Goal: Task Accomplishment & Management: Manage account settings

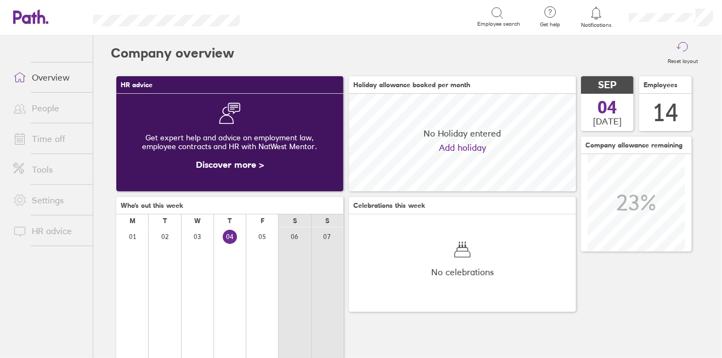
scroll to position [97, 227]
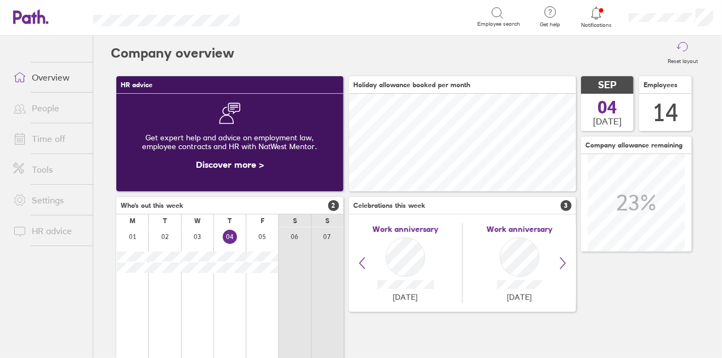
click at [45, 132] on link "Time off" at bounding box center [48, 139] width 88 height 22
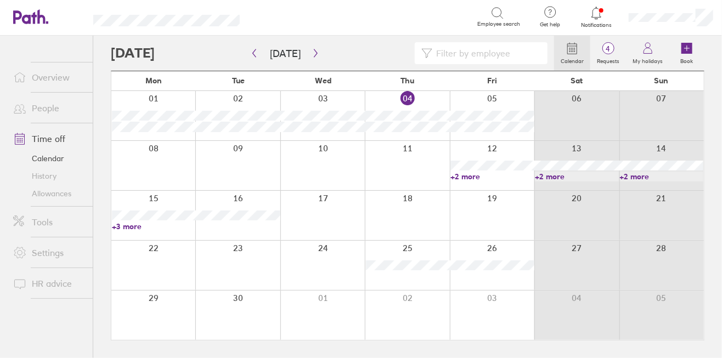
click at [55, 194] on link "Allowances" at bounding box center [48, 194] width 88 height 18
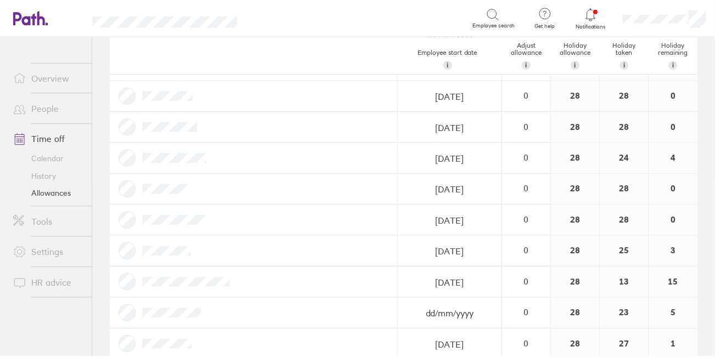
scroll to position [127, 0]
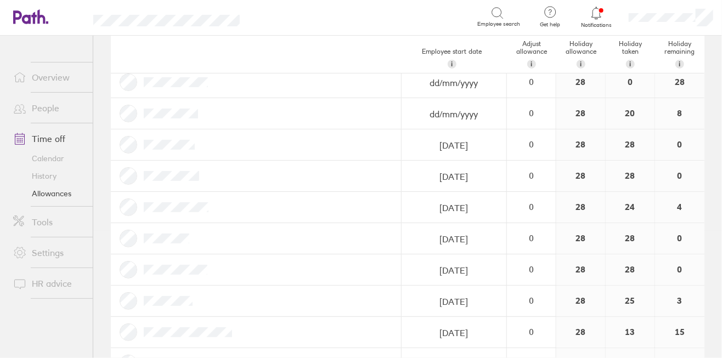
click at [41, 156] on link "Calendar" at bounding box center [48, 159] width 88 height 18
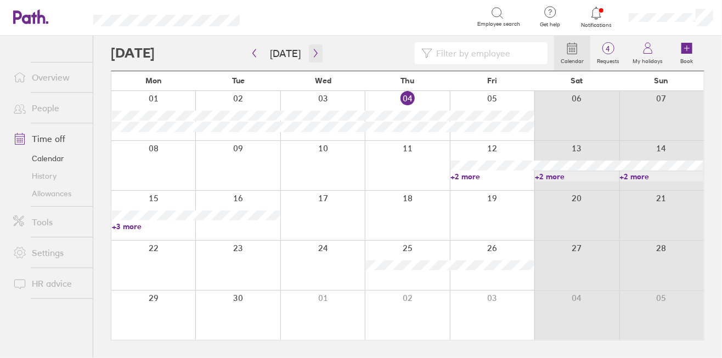
click at [314, 53] on icon "button" at bounding box center [316, 53] width 8 height 9
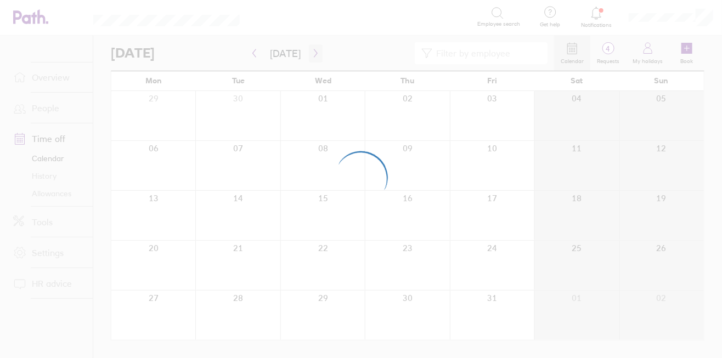
click at [314, 53] on div at bounding box center [361, 179] width 722 height 358
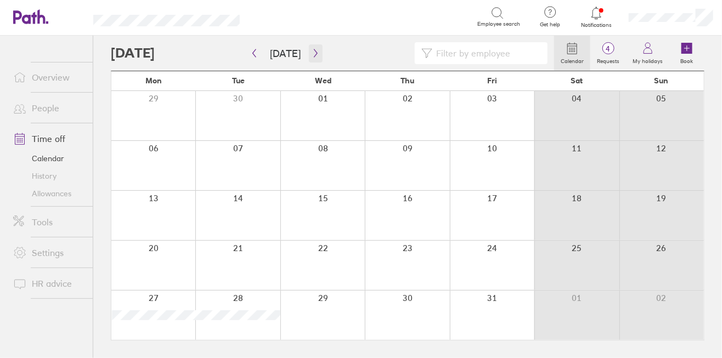
click at [314, 53] on icon "button" at bounding box center [316, 53] width 8 height 9
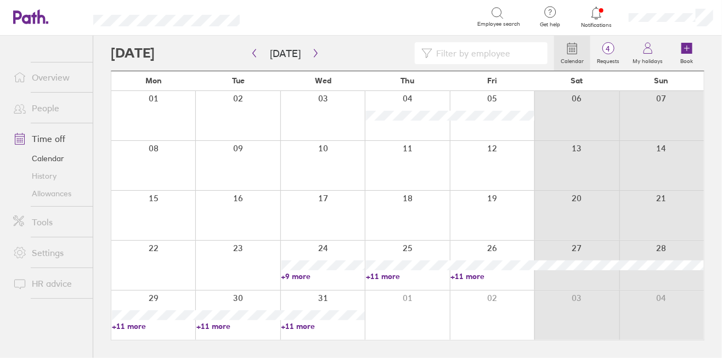
click at [297, 275] on link "+9 more" at bounding box center [322, 277] width 83 height 10
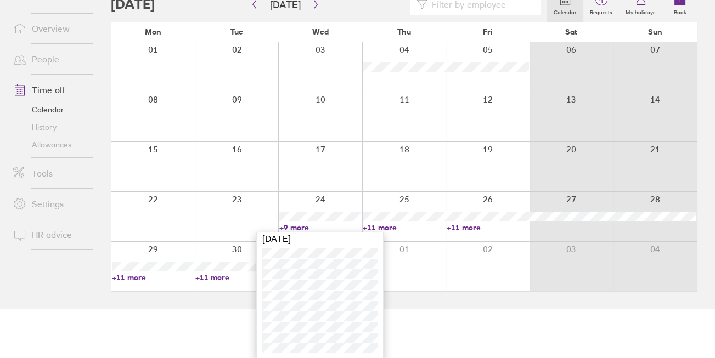
click at [411, 309] on html "Search Employee search Get help FAQs Contact us Notifications My profile Sign o…" at bounding box center [357, 130] width 715 height 358
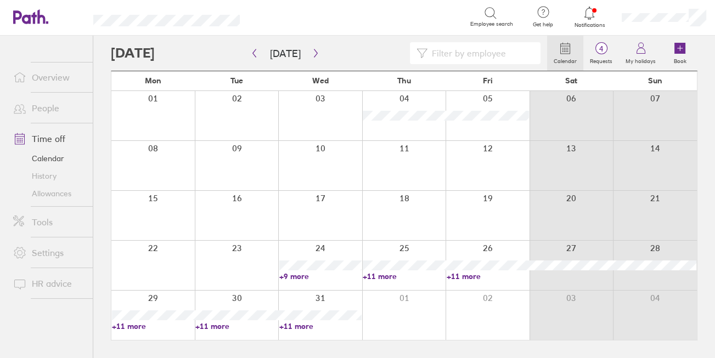
scroll to position [0, 0]
click at [295, 325] on link "+11 more" at bounding box center [322, 326] width 83 height 10
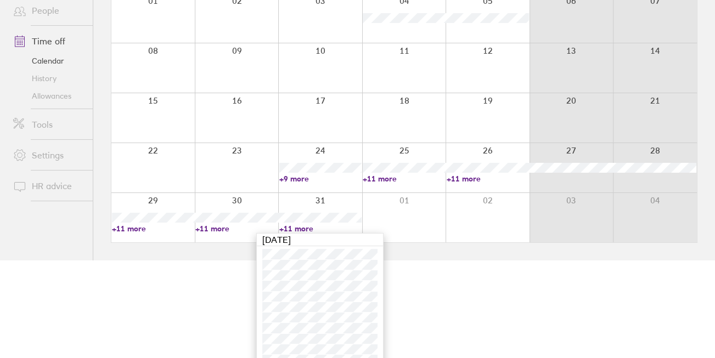
scroll to position [121, 0]
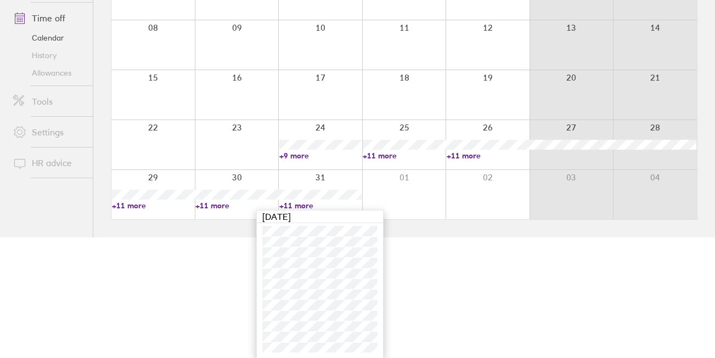
click at [454, 238] on html "Search Employee search Get help FAQs Contact us Notifications My profile Sign o…" at bounding box center [357, 58] width 715 height 358
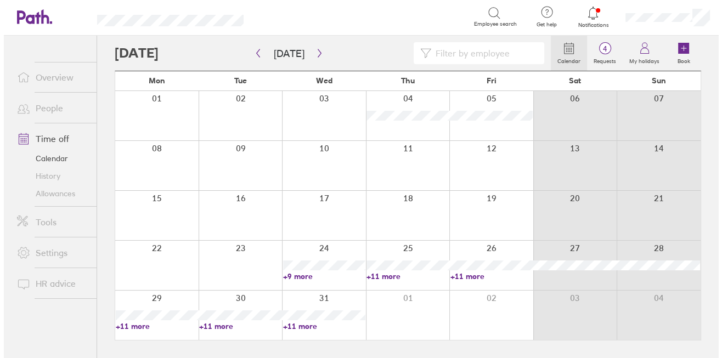
scroll to position [0, 0]
click at [312, 54] on icon "button" at bounding box center [316, 53] width 8 height 9
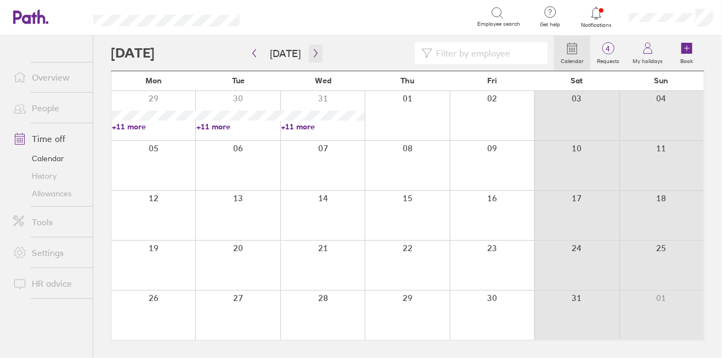
click at [312, 53] on icon "button" at bounding box center [316, 53] width 8 height 9
click at [254, 50] on icon "button" at bounding box center [254, 53] width 3 height 8
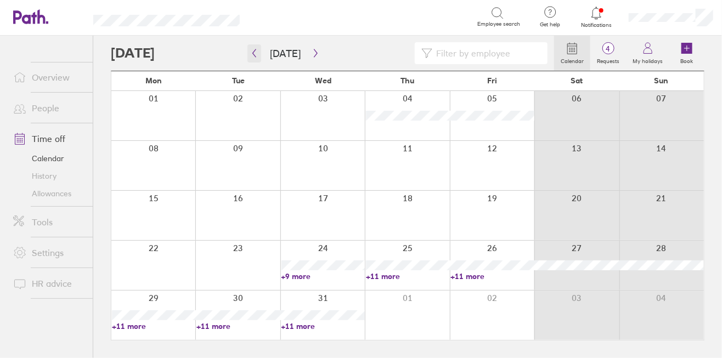
click at [254, 50] on icon "button" at bounding box center [254, 53] width 3 height 8
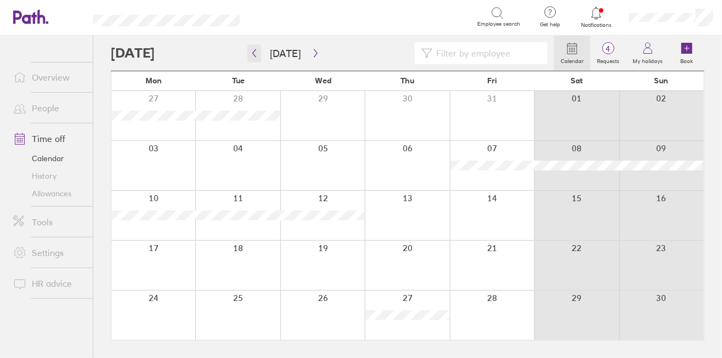
click at [254, 50] on icon "button" at bounding box center [254, 53] width 3 height 8
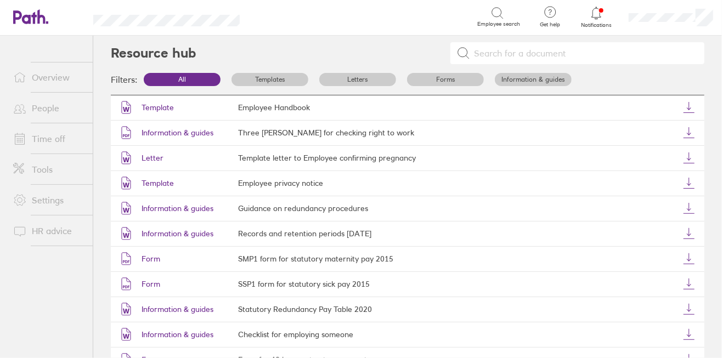
click at [46, 134] on link "Time off" at bounding box center [48, 139] width 88 height 22
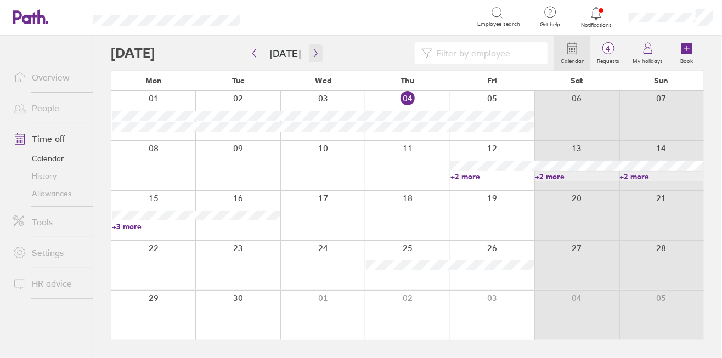
click at [312, 52] on icon "button" at bounding box center [316, 53] width 8 height 9
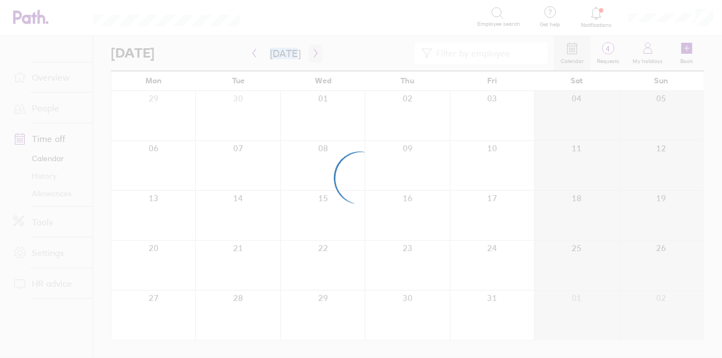
click at [311, 52] on div at bounding box center [361, 179] width 722 height 358
click at [312, 52] on icon "button" at bounding box center [316, 53] width 8 height 9
click at [311, 52] on div at bounding box center [361, 179] width 722 height 358
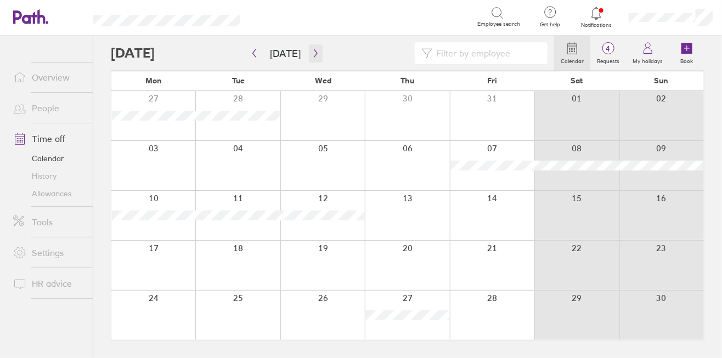
click at [312, 52] on icon "button" at bounding box center [316, 53] width 8 height 9
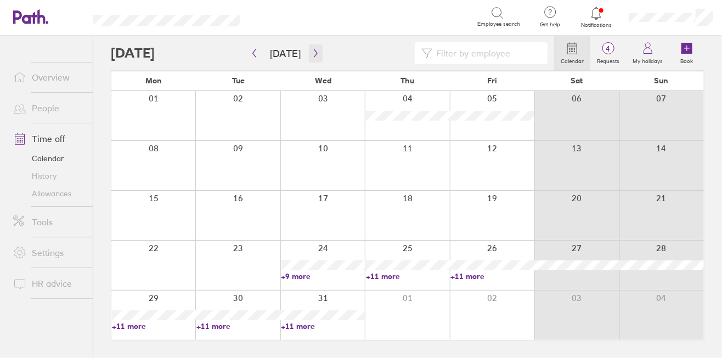
click at [312, 52] on icon "button" at bounding box center [316, 53] width 8 height 9
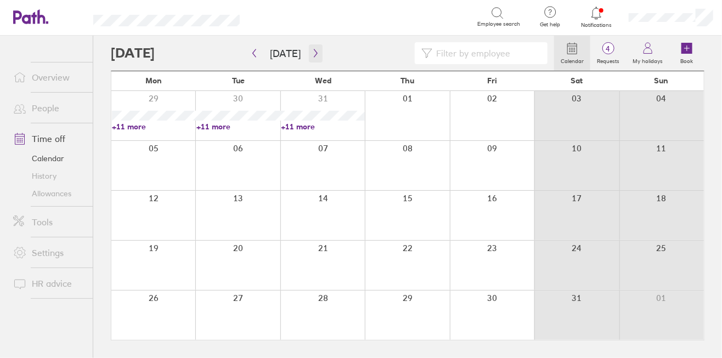
click at [312, 52] on icon "button" at bounding box center [316, 53] width 8 height 9
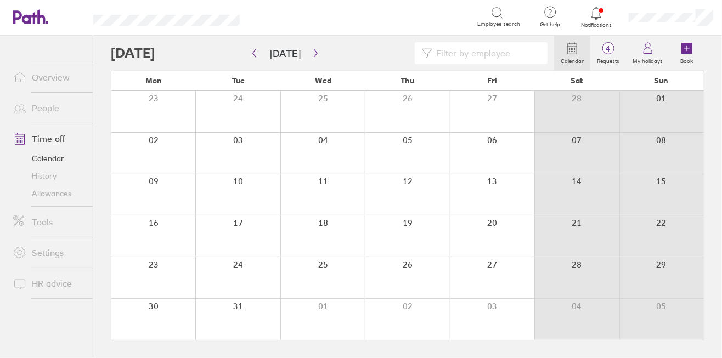
click at [413, 191] on div at bounding box center [407, 194] width 84 height 41
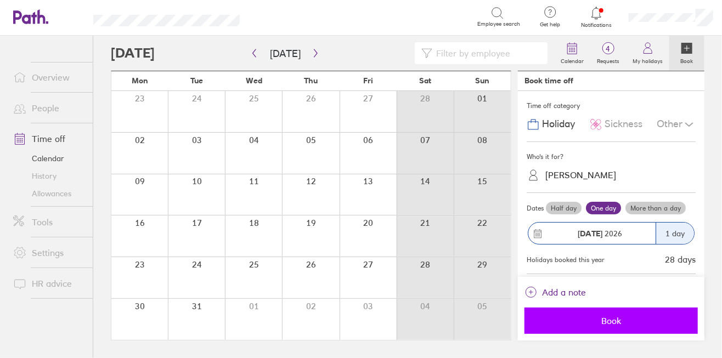
click at [530, 317] on span "Book" at bounding box center [611, 321] width 158 height 10
